Goal: Check status: Check status

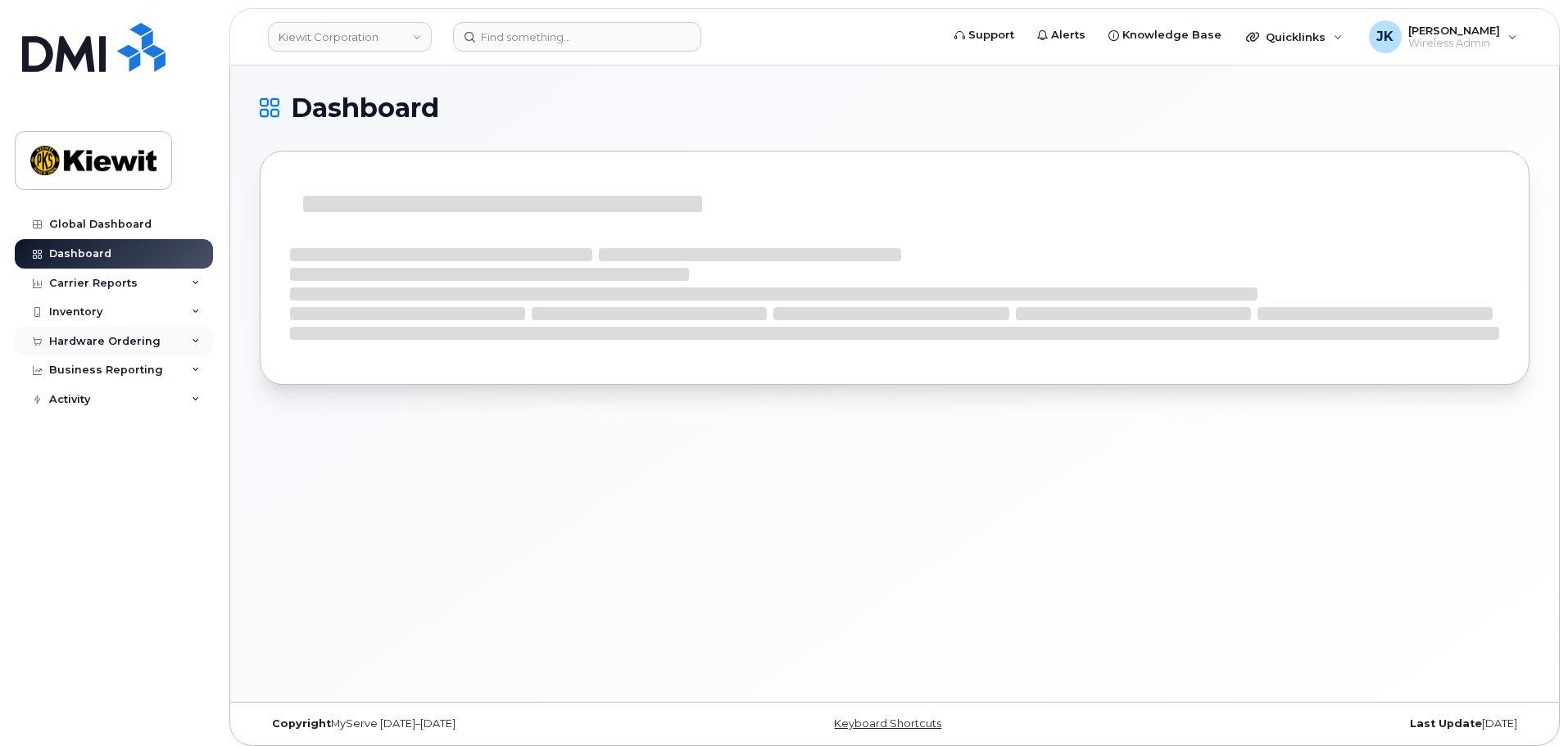
click at [125, 340] on div "Hardware Ordering" at bounding box center [104, 341] width 111 height 13
drag, startPoint x: 129, startPoint y: 404, endPoint x: 236, endPoint y: 400, distance: 107.1
click at [129, 404] on link "Orders" at bounding box center [128, 403] width 169 height 31
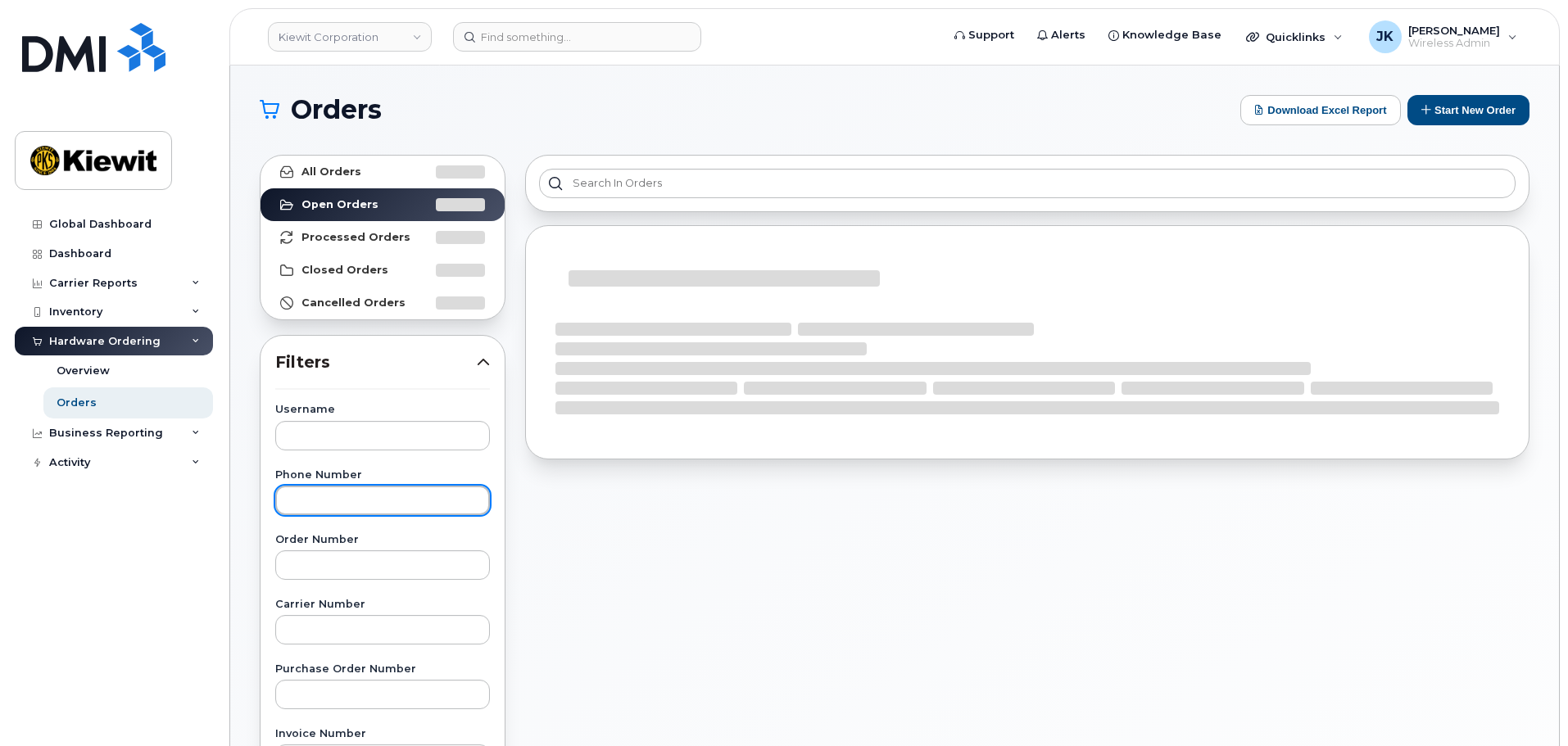
drag, startPoint x: 411, startPoint y: 506, endPoint x: 410, endPoint y: 497, distance: 9.1
click at [412, 506] on input "text" at bounding box center [382, 500] width 215 height 30
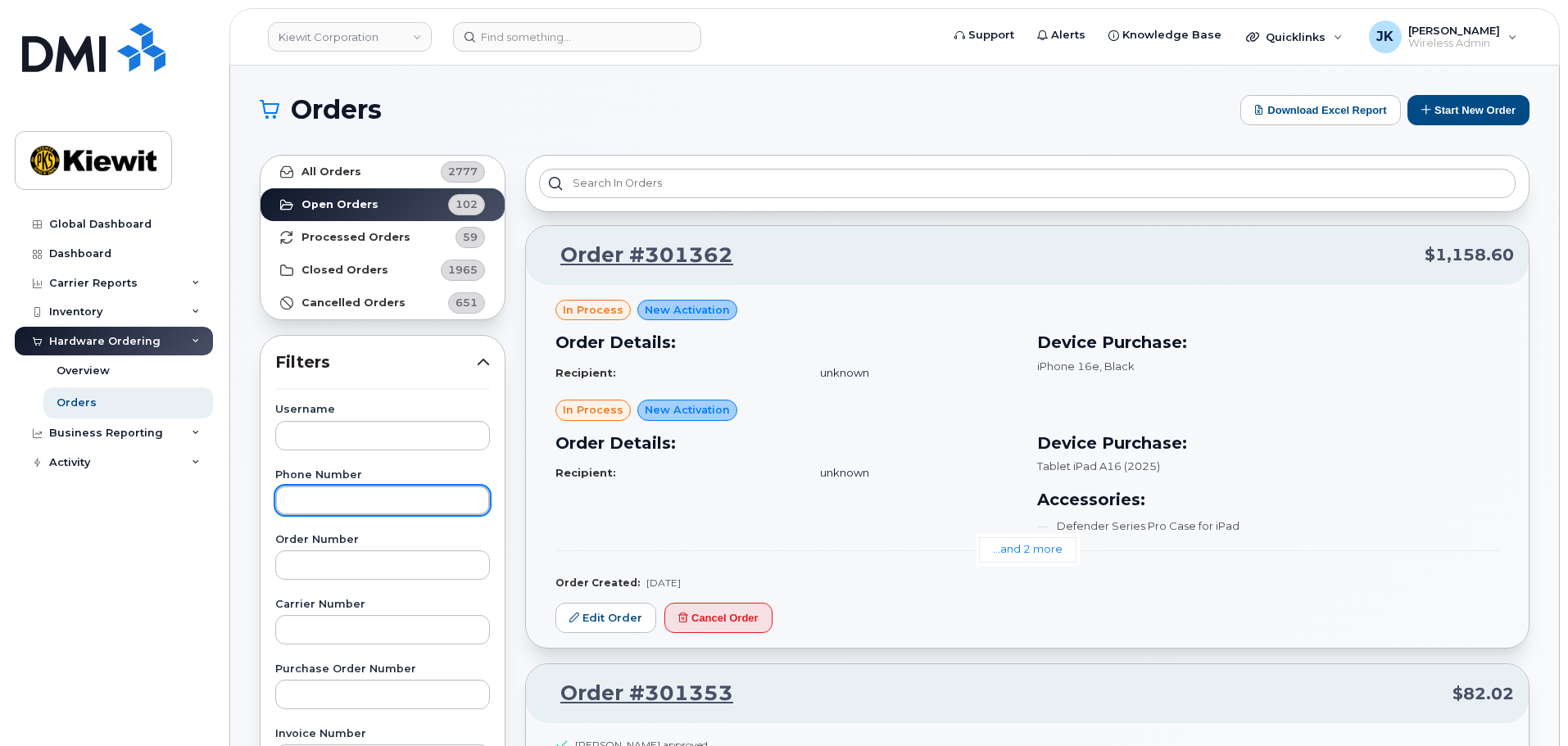
paste input "7025257812"
type input "7025257812"
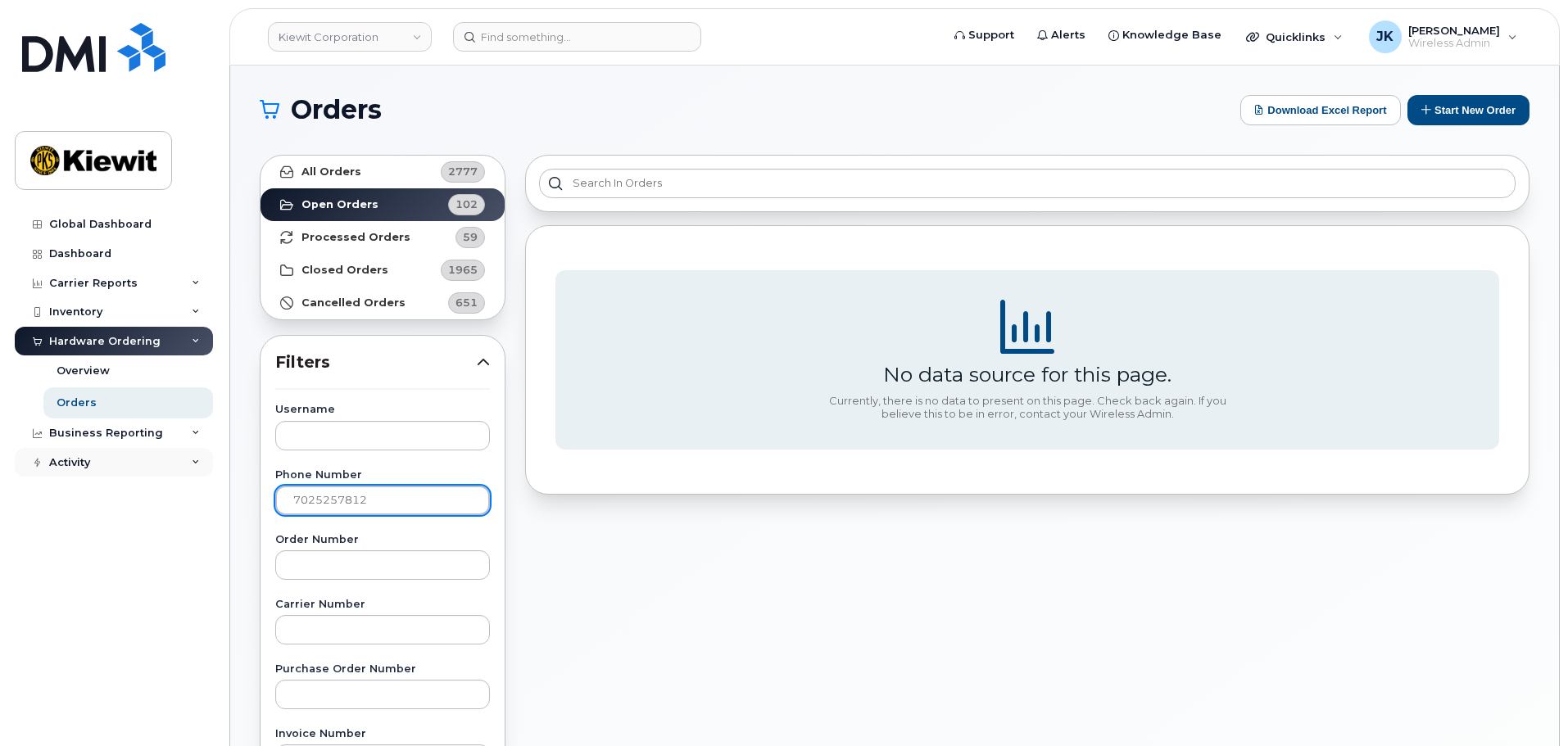
drag, startPoint x: 373, startPoint y: 495, endPoint x: 122, endPoint y: 476, distance: 251.7
click at [230, 476] on div "Kiewit Corporation Support Alerts Knowledge Base Quicklinks Suspend / Cancel De…" at bounding box center [894, 690] width 1328 height 1250
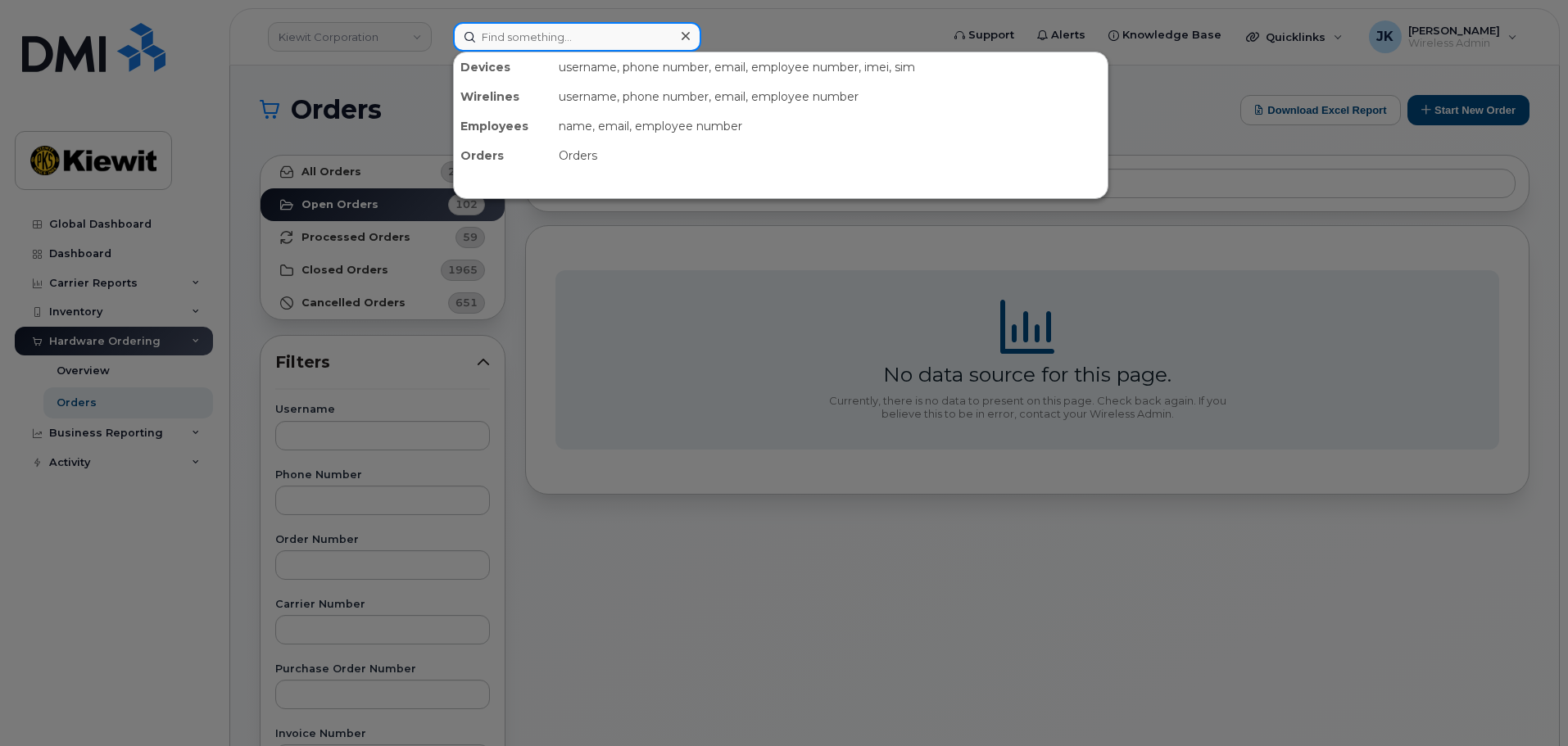
click at [486, 38] on input at bounding box center [577, 36] width 248 height 30
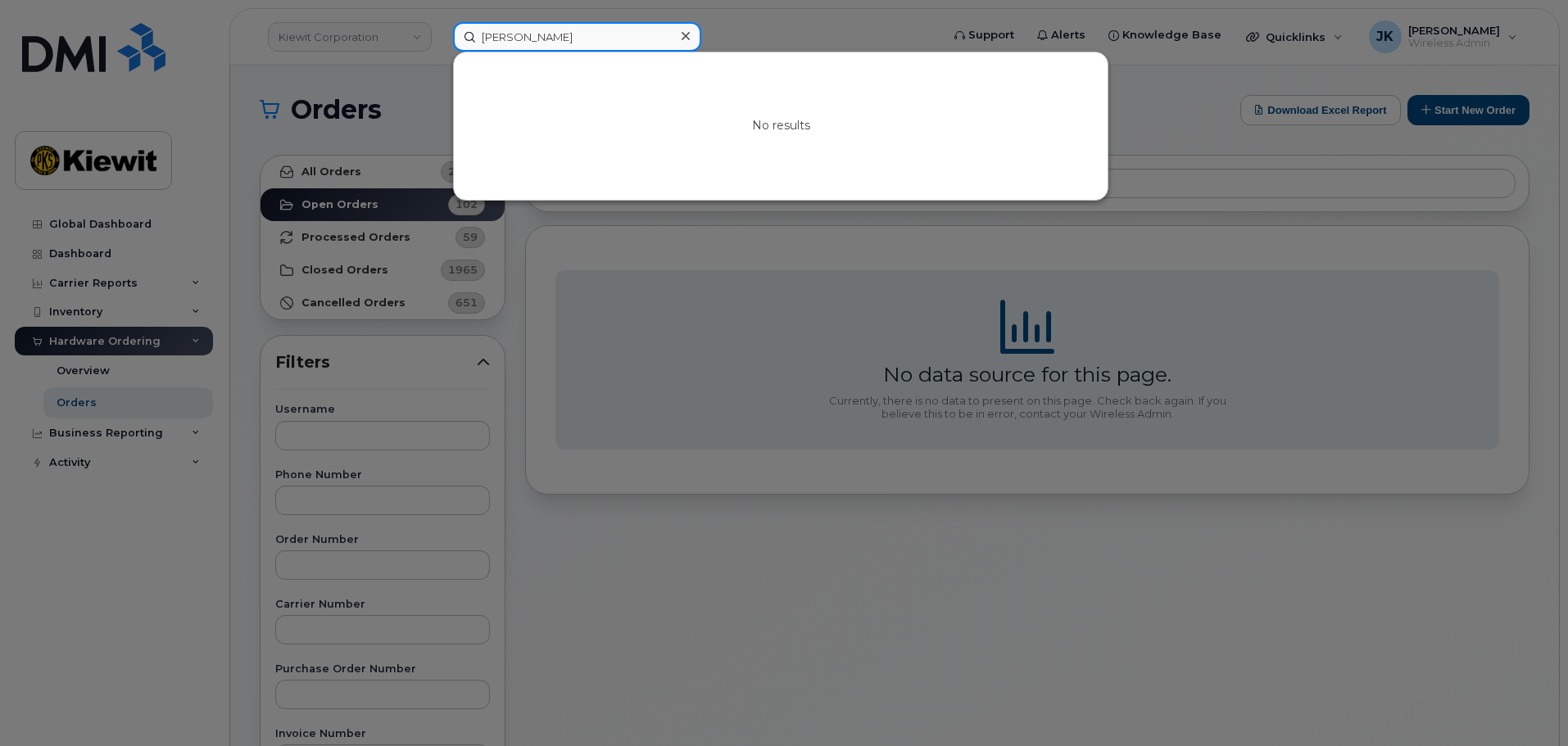
drag, startPoint x: 546, startPoint y: 33, endPoint x: 502, endPoint y: 39, distance: 44.4
click at [502, 39] on input "kim steven" at bounding box center [577, 36] width 248 height 30
click at [527, 36] on input "kimberley steven" at bounding box center [577, 36] width 248 height 30
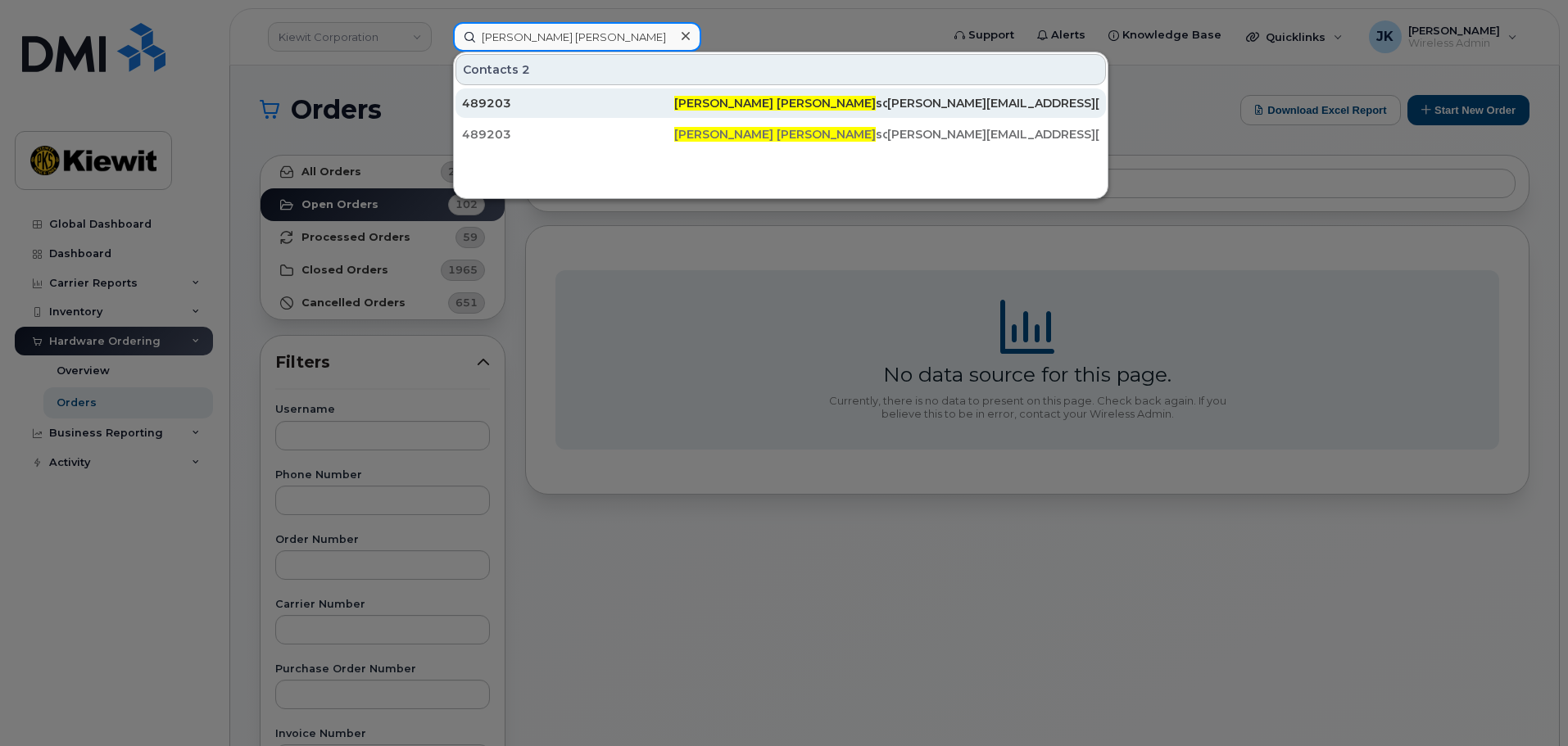
type input "kimberly steven"
click at [722, 100] on span "Kimberly Steven" at bounding box center [775, 103] width 202 height 14
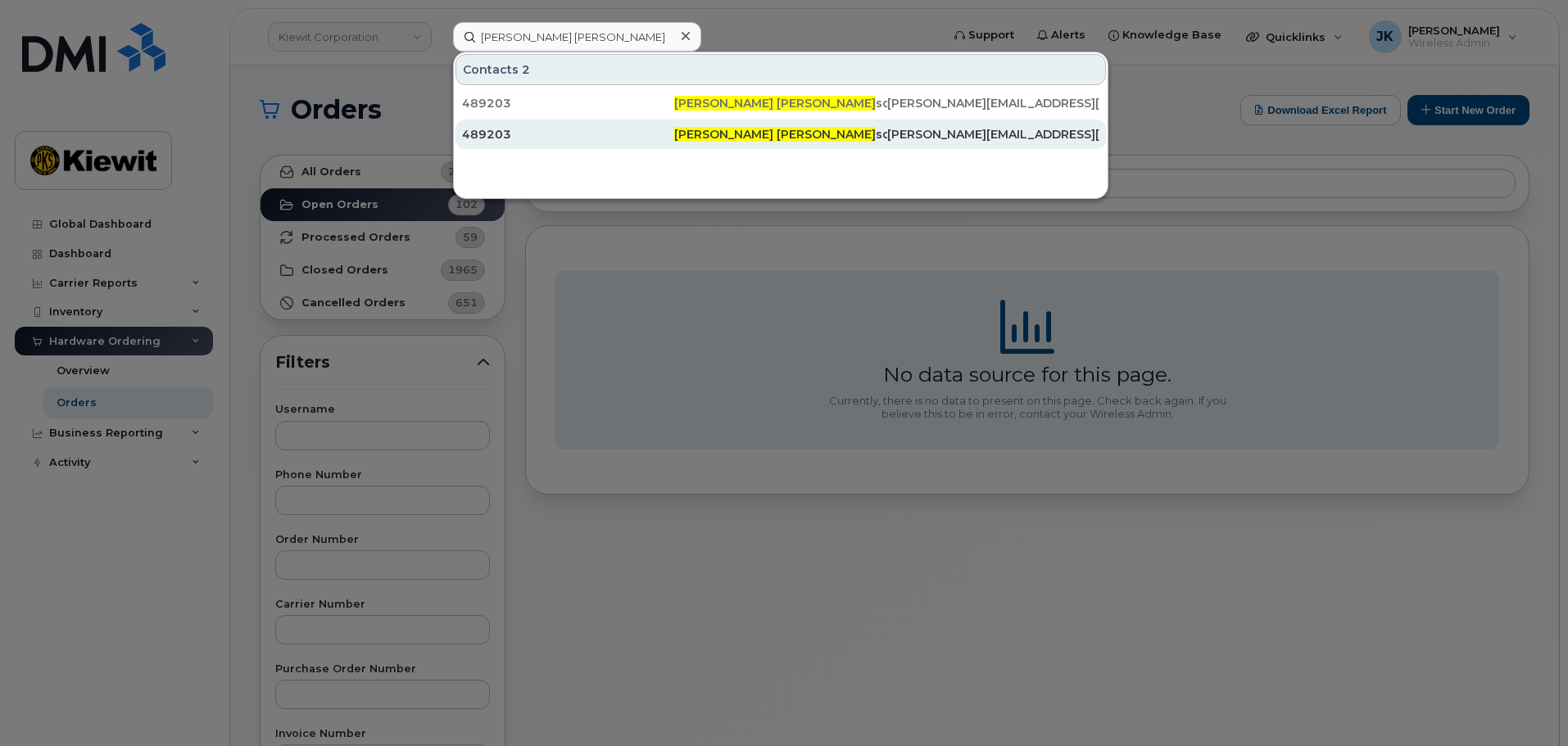
click at [767, 132] on span "Kimberly Steven" at bounding box center [775, 134] width 202 height 14
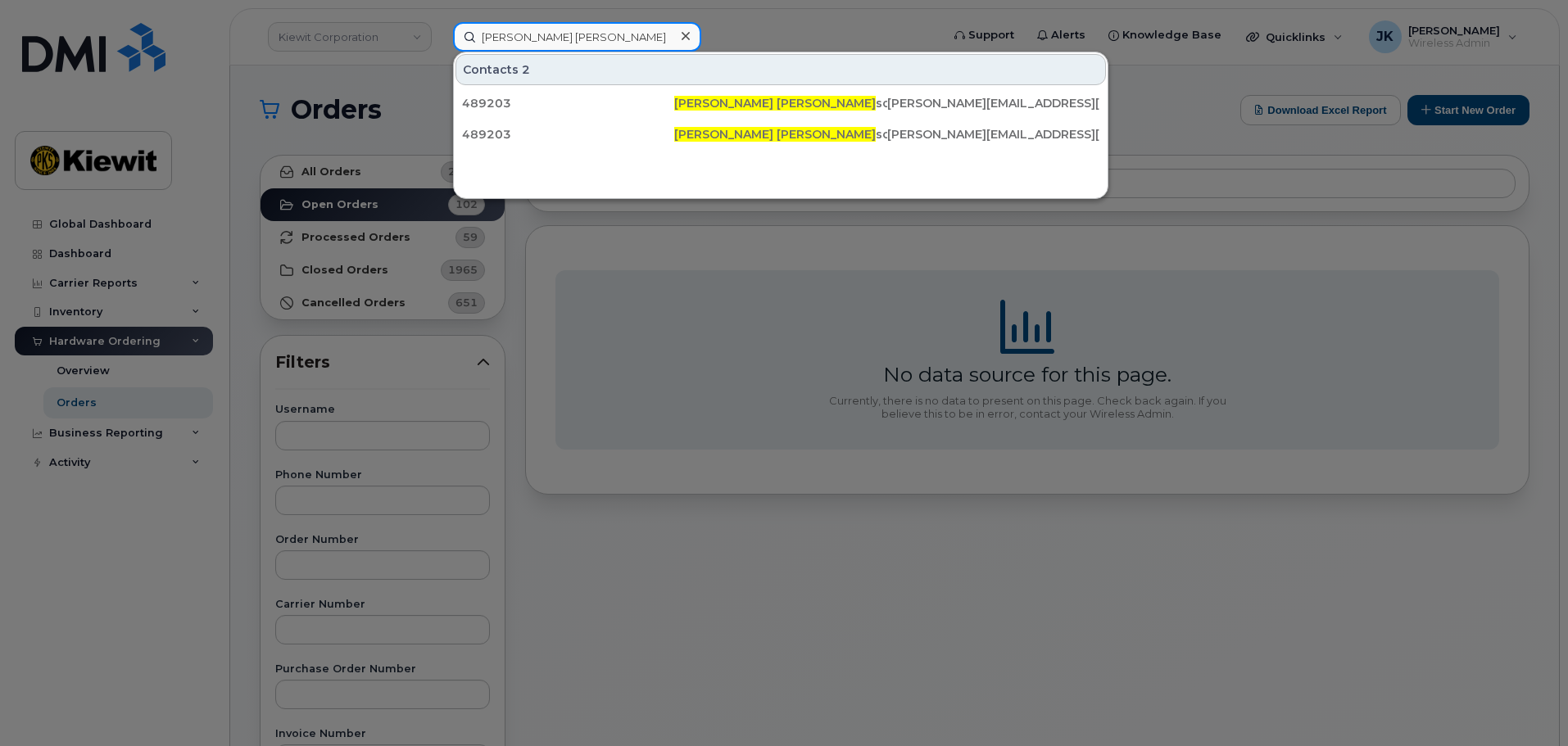
drag, startPoint x: 575, startPoint y: 33, endPoint x: 357, endPoint y: 24, distance: 218.2
click at [440, 24] on div "kimberly steven Contacts 2 489203 Kimberly Steven son KIM.STEVENSON@KIEWIT.COM …" at bounding box center [691, 36] width 502 height 30
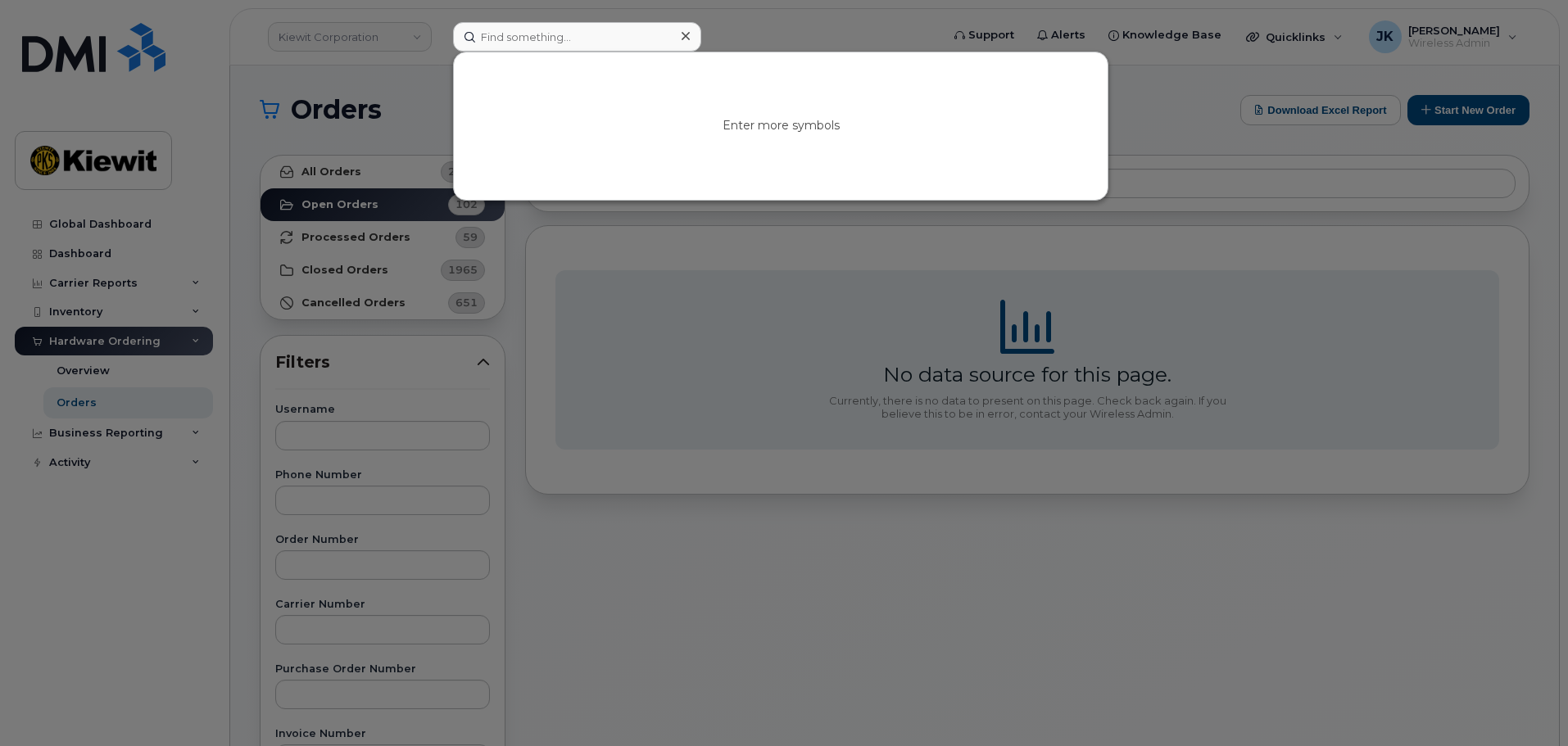
click at [399, 569] on div at bounding box center [784, 373] width 1568 height 746
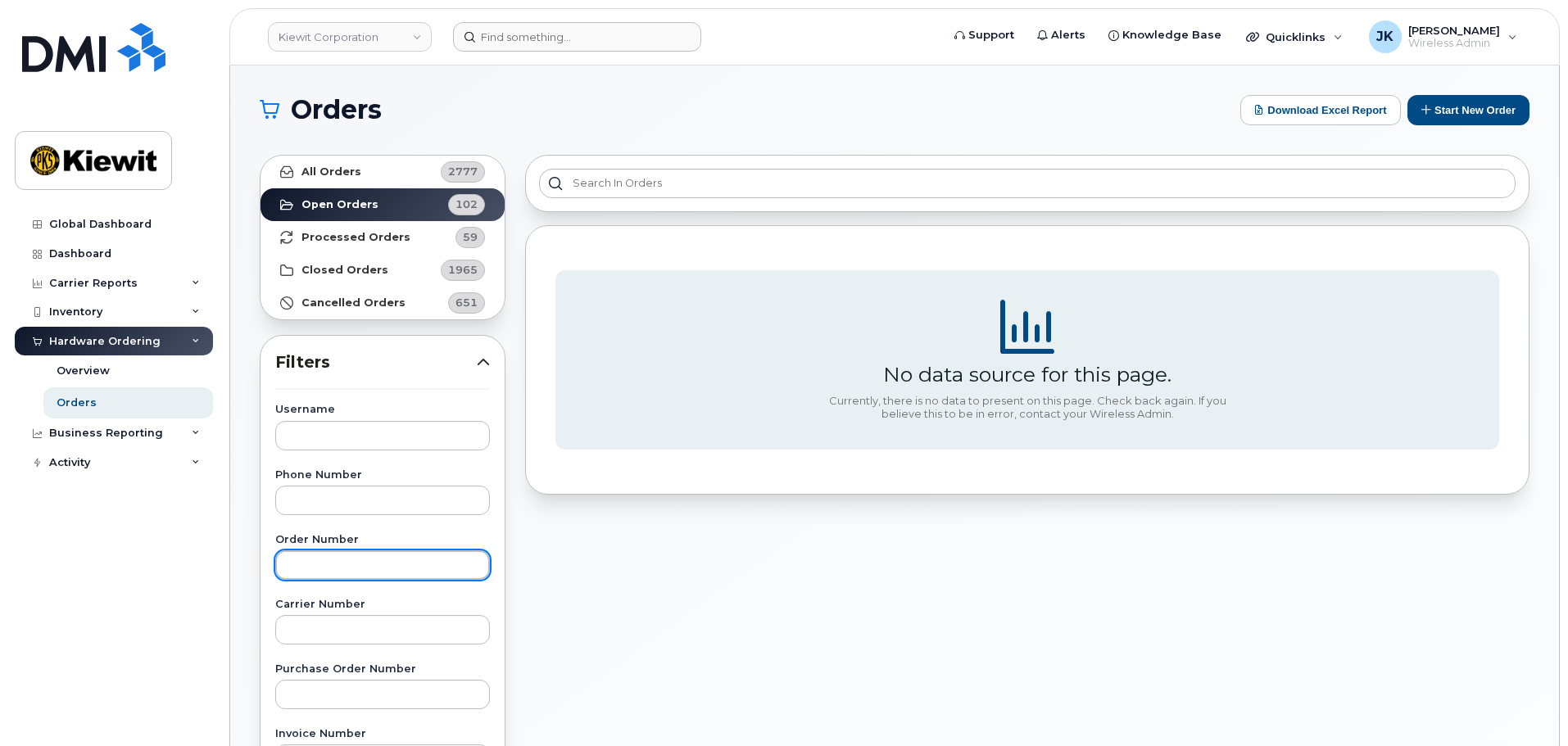
click at [406, 568] on input "text" at bounding box center [382, 565] width 215 height 30
paste input "301315"
type input "301315"
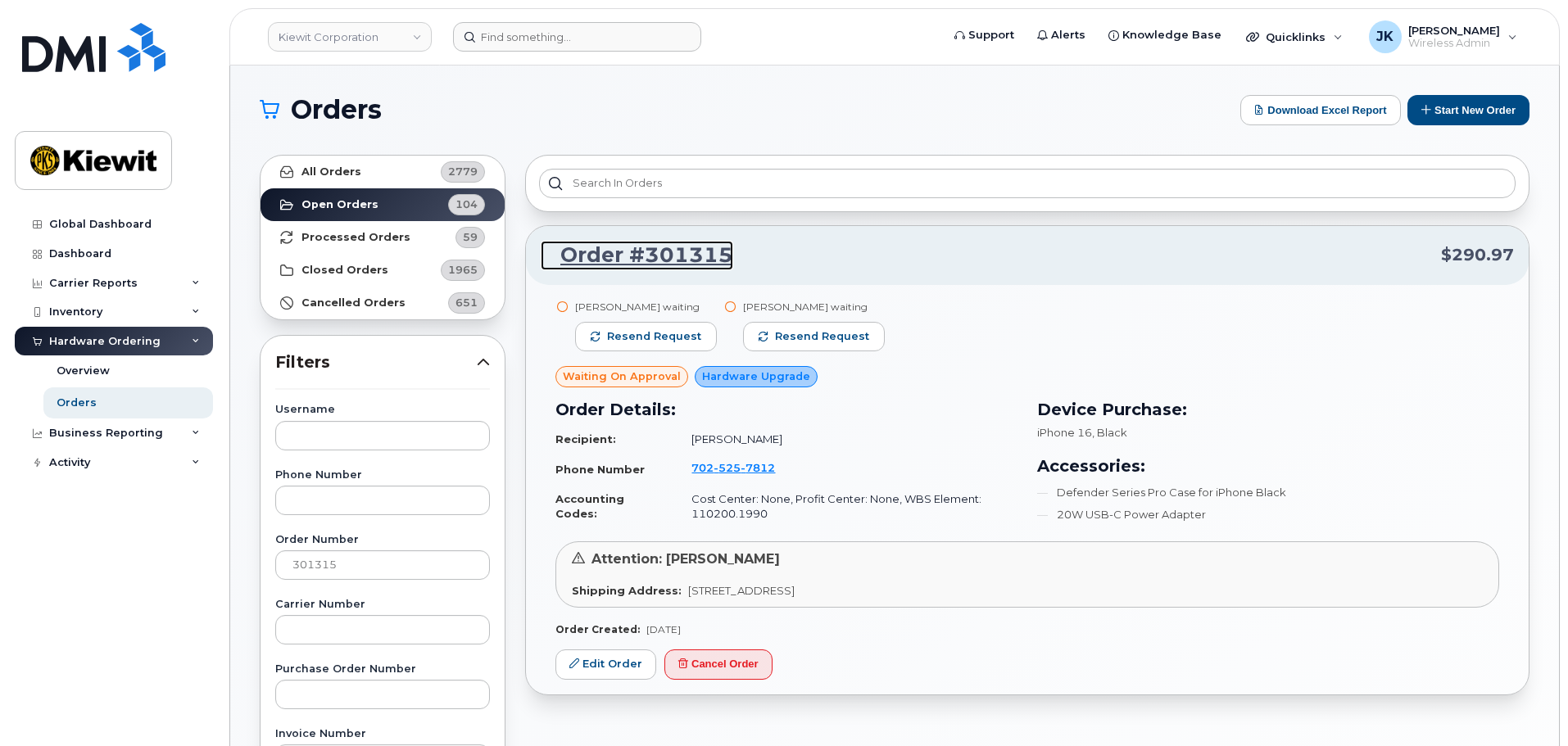
click at [645, 254] on link "Order #301315" at bounding box center [636, 255] width 193 height 30
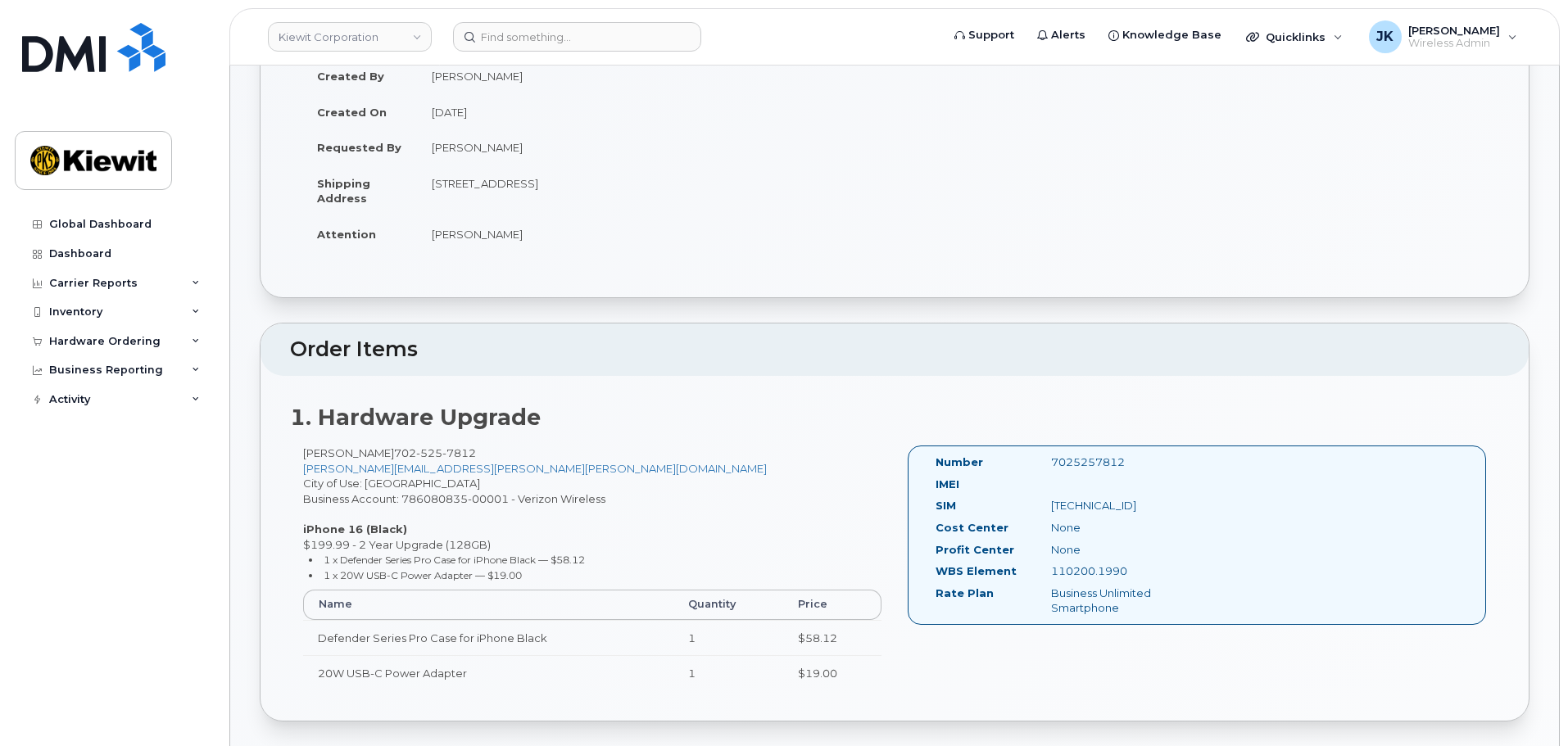
scroll to position [245, 0]
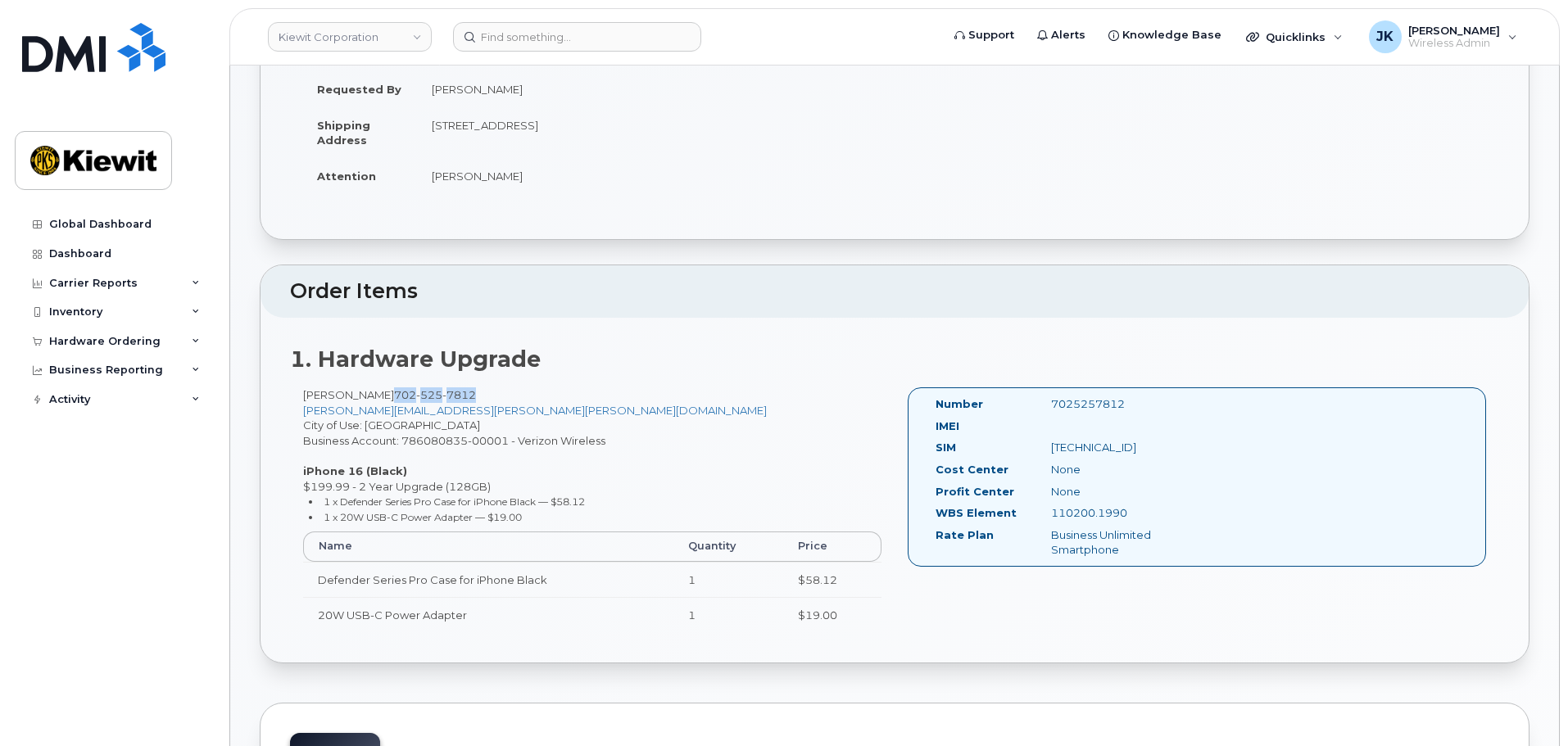
drag, startPoint x: 420, startPoint y: 397, endPoint x: 507, endPoint y: 400, distance: 87.1
click at [507, 400] on div "JOSEPH STEVENSON 702 525 7812 KIM.STEVENSON@KIEWIT.COM City of Use: Las Vegas B…" at bounding box center [592, 517] width 605 height 260
copy span "702 525 7812"
click at [521, 39] on input at bounding box center [577, 36] width 248 height 30
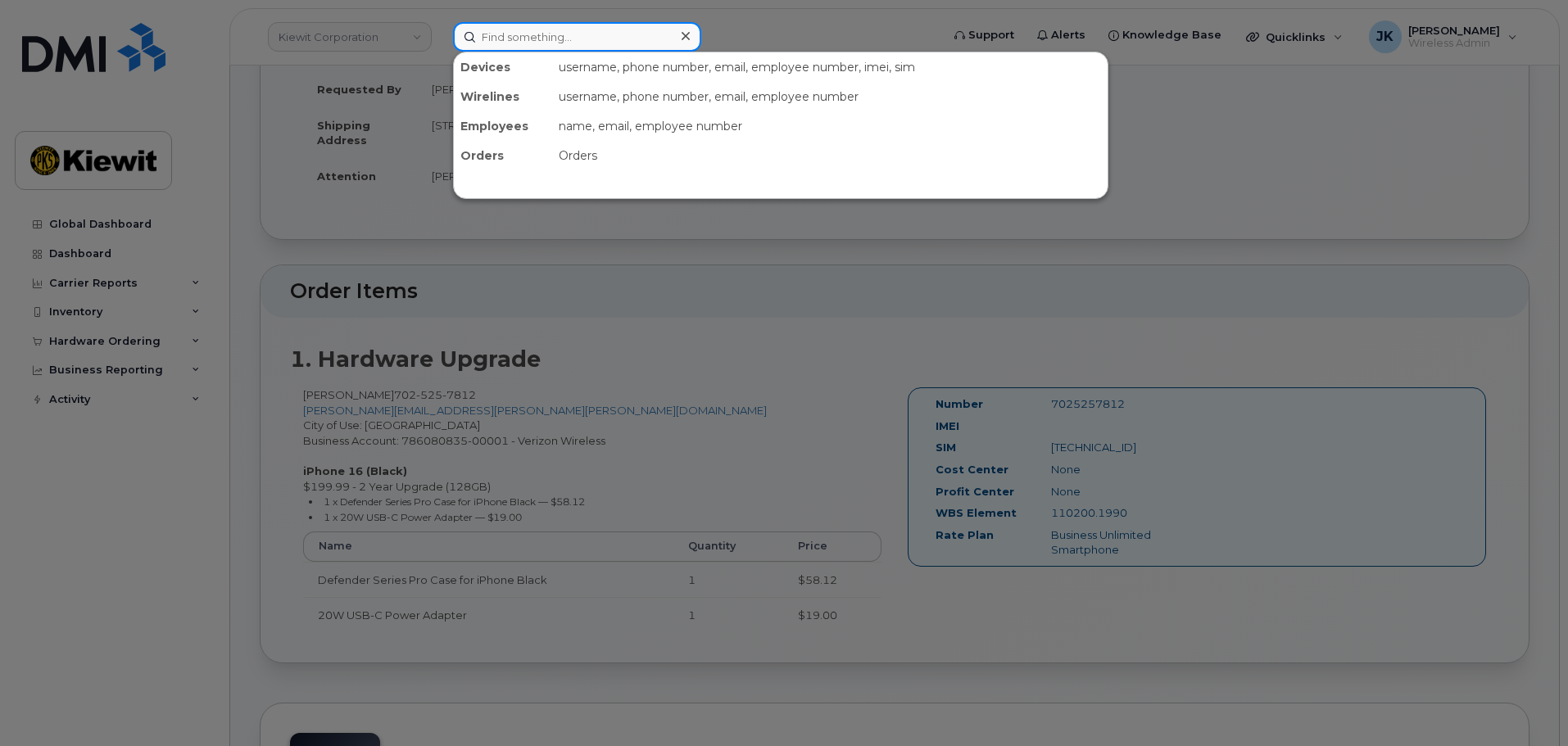
paste input "7025257812"
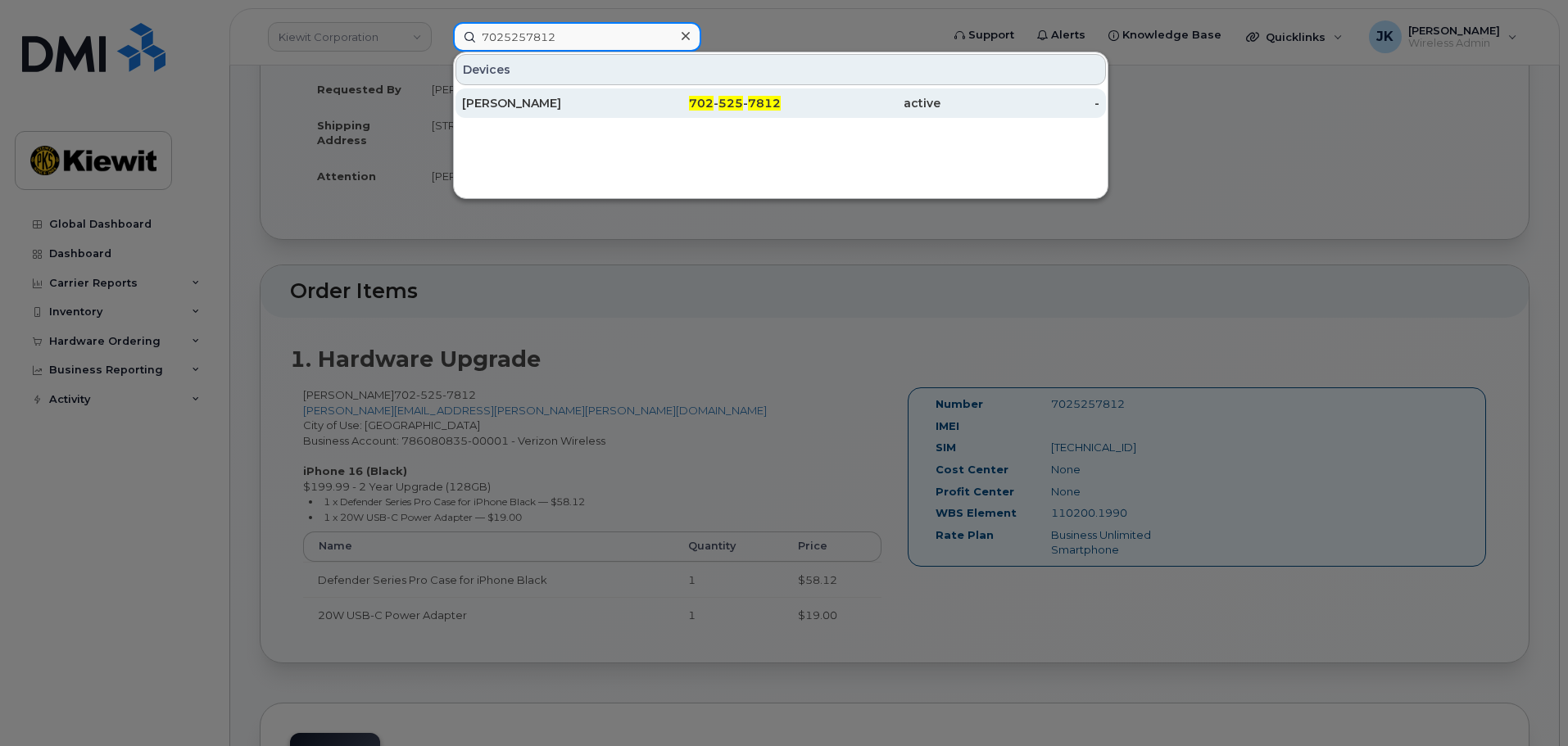
type input "7025257812"
click at [744, 105] on div "702 - 525 - 7812" at bounding box center [702, 103] width 159 height 16
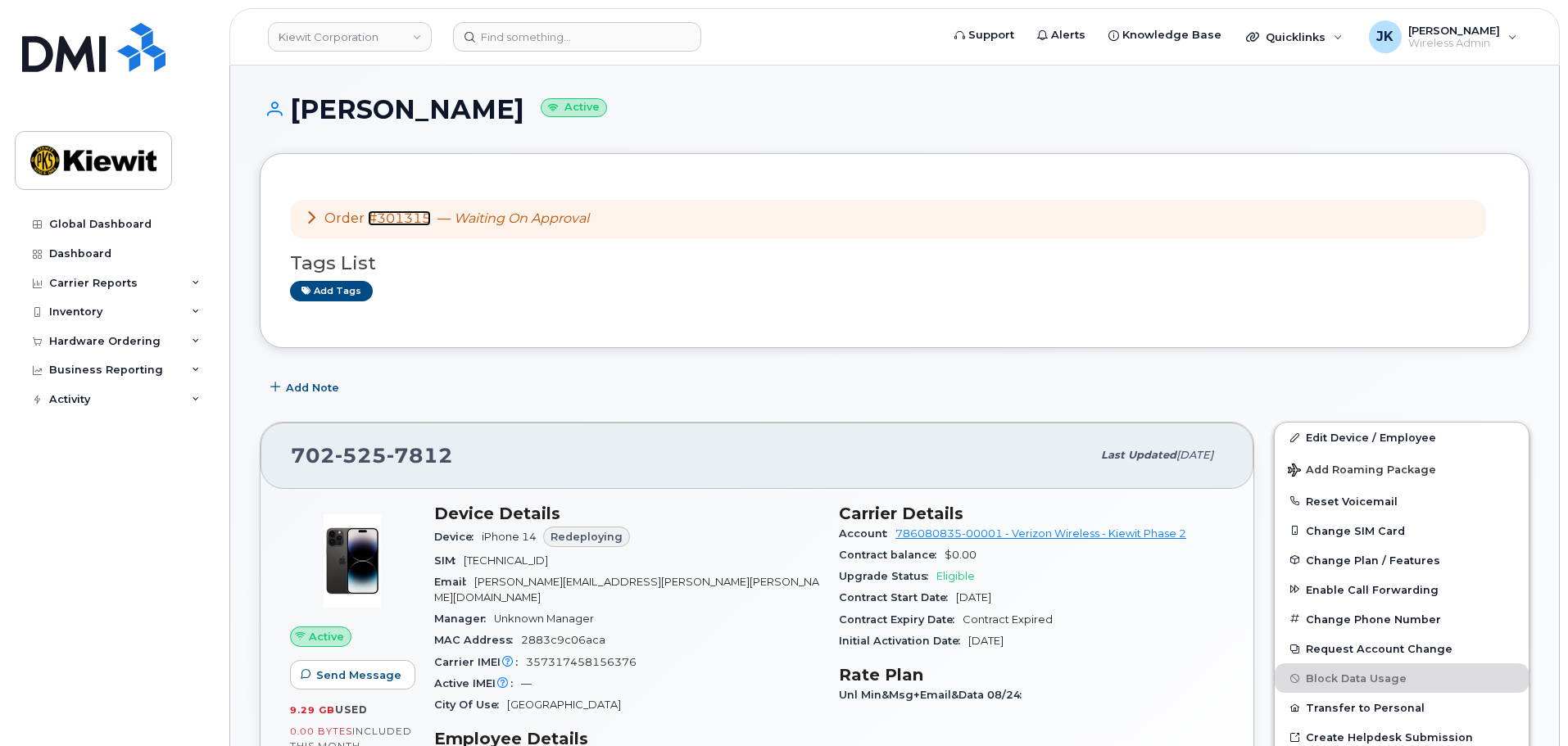
click at [408, 217] on link "#301315" at bounding box center [399, 218] width 63 height 15
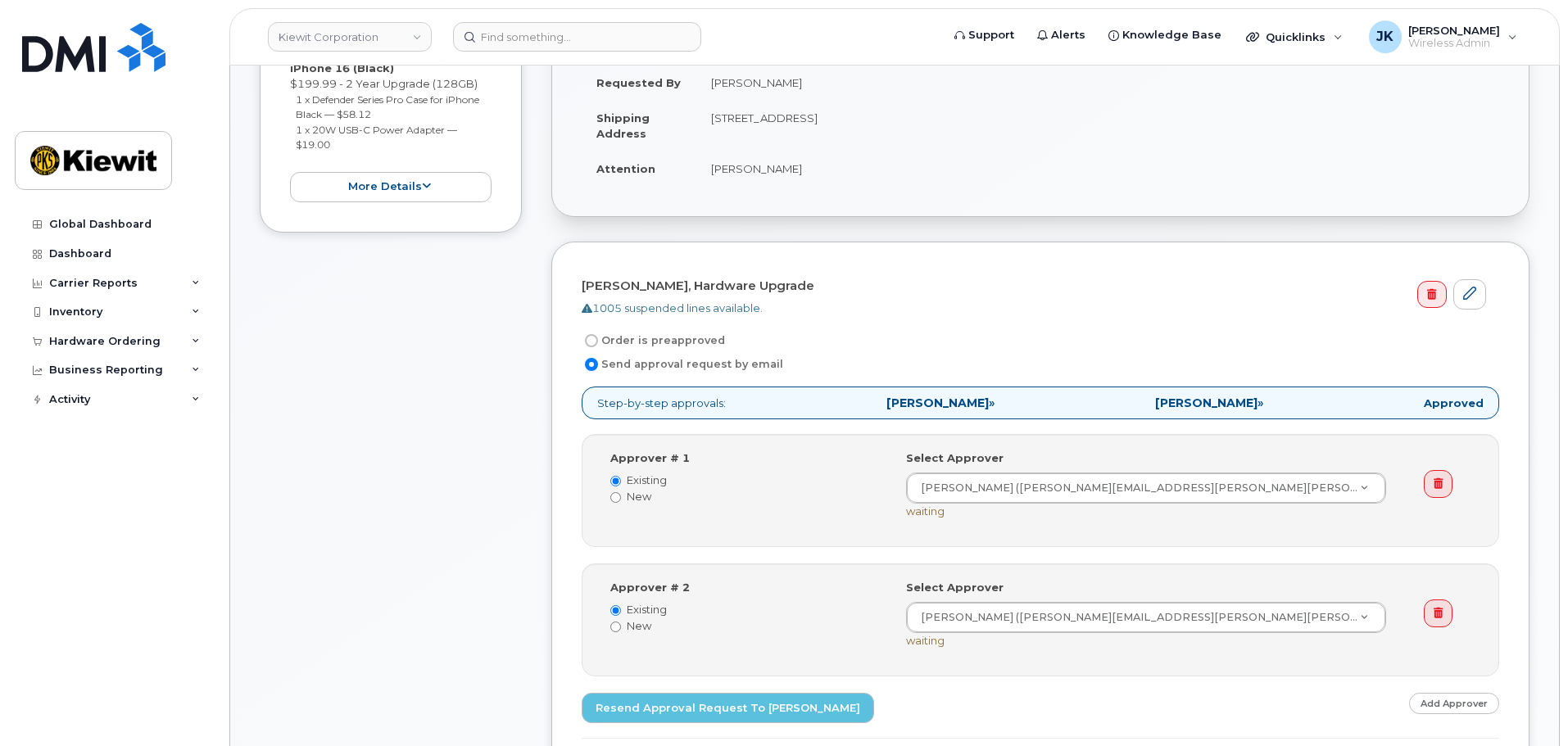
scroll to position [328, 0]
click at [456, 198] on button "more details" at bounding box center [390, 187] width 202 height 30
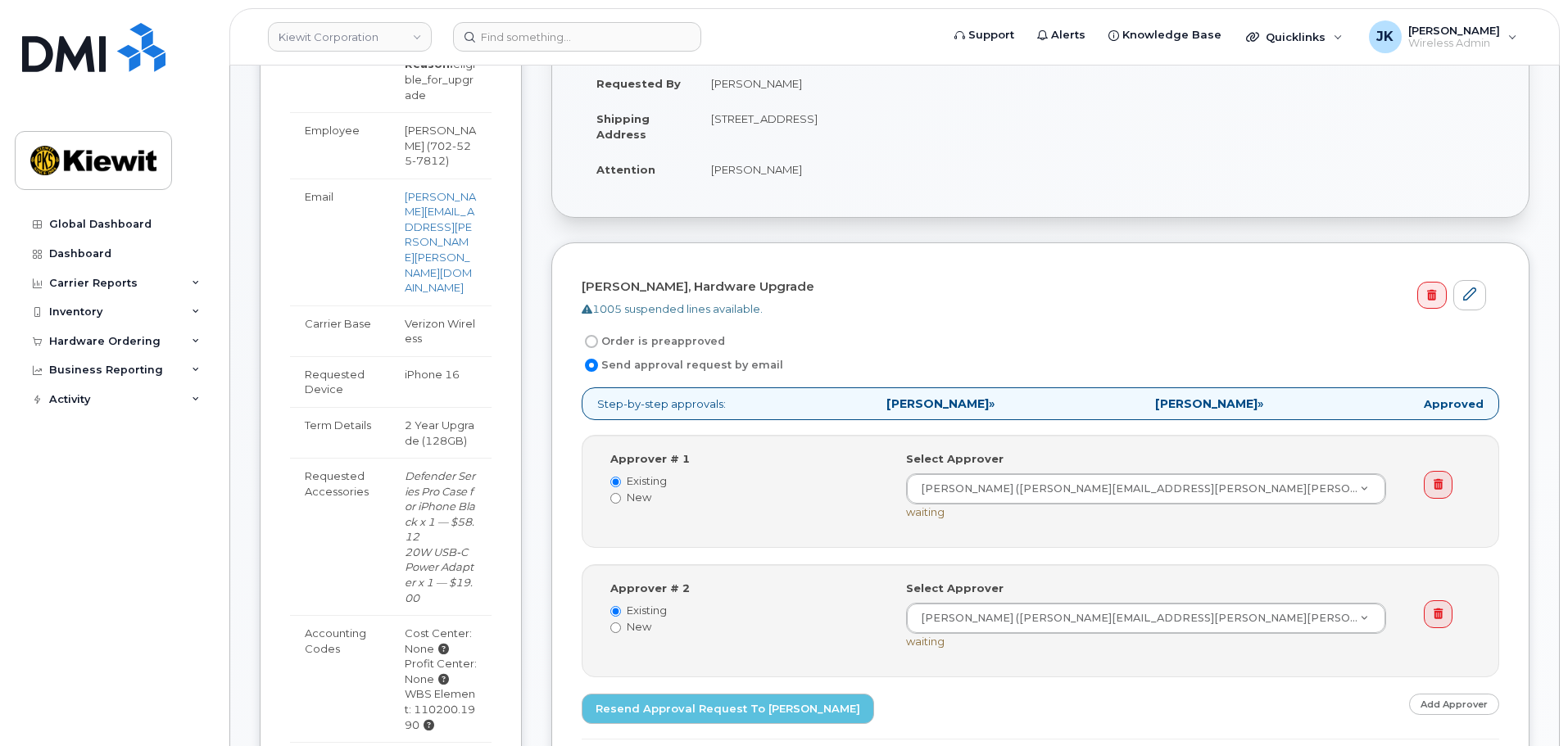
click at [531, 301] on div "Item #1 Waiting On Approval $277.11 Hardware Upgrade JOSEPH STEVENSON 702 525 7…" at bounding box center [894, 611] width 1269 height 1385
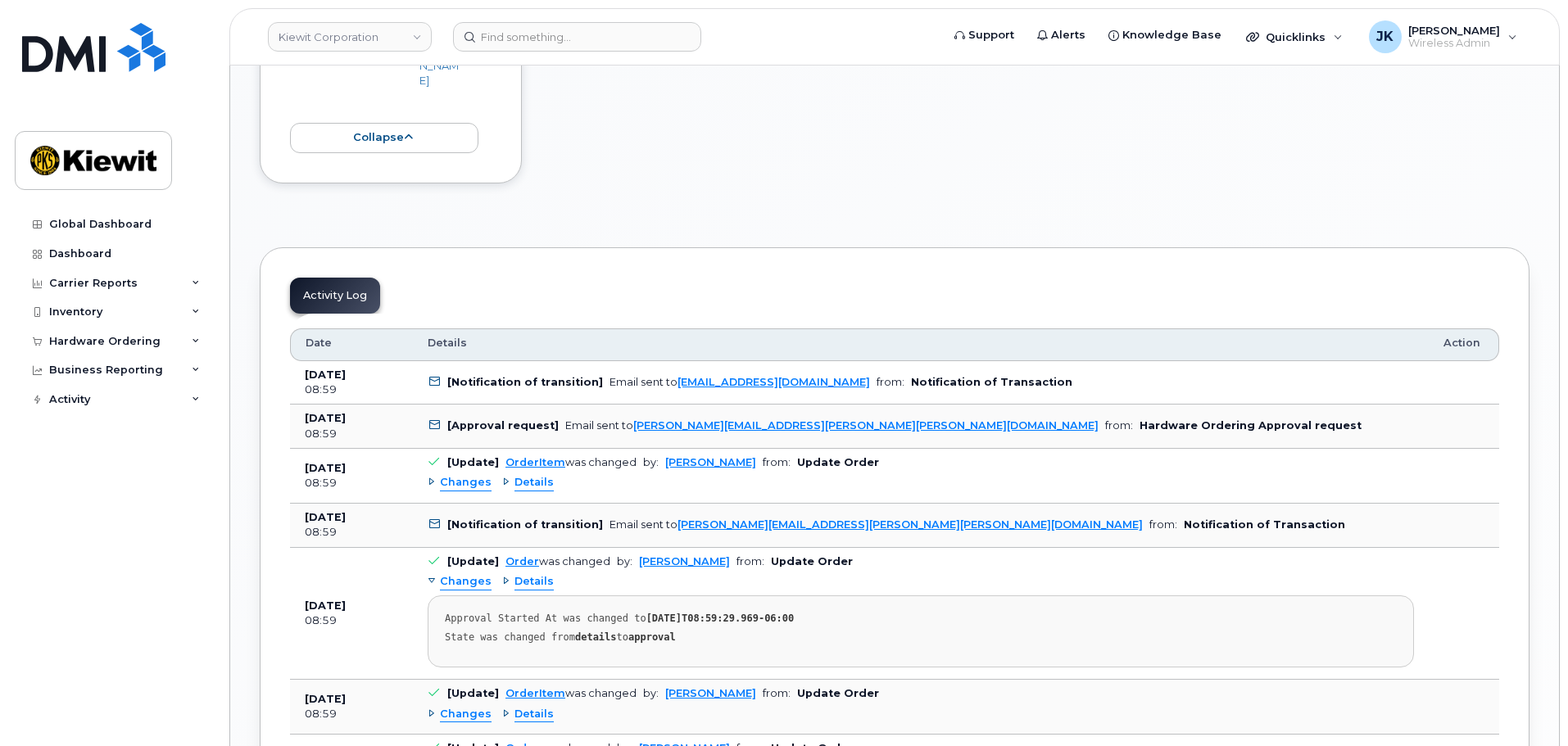
scroll to position [1474, 0]
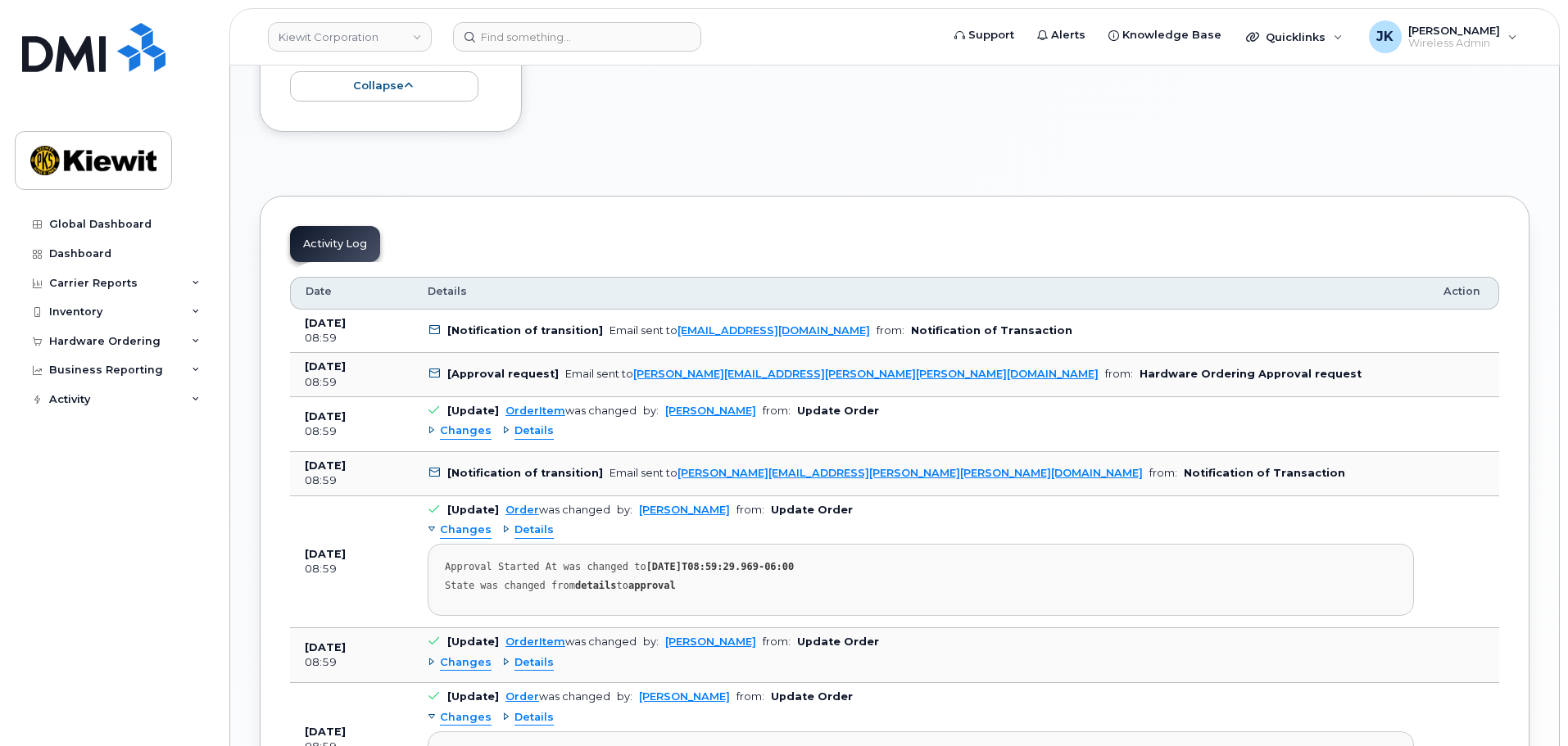
click at [719, 418] on div "Changes Details" at bounding box center [920, 431] width 986 height 26
click at [722, 324] on link "astrull@dminc.com" at bounding box center [773, 330] width 193 height 13
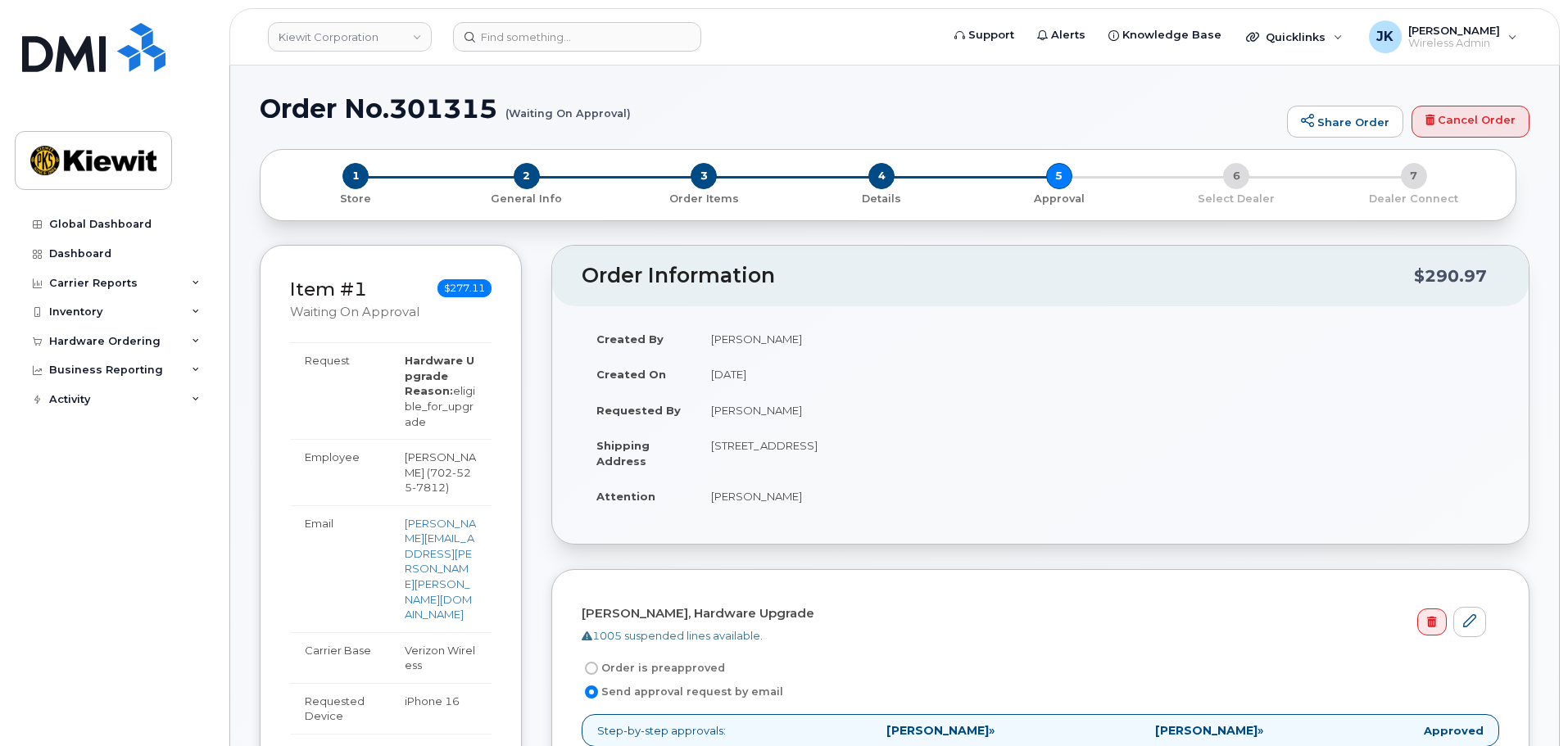
scroll to position [0, 0]
